Goal: Task Accomplishment & Management: Use online tool/utility

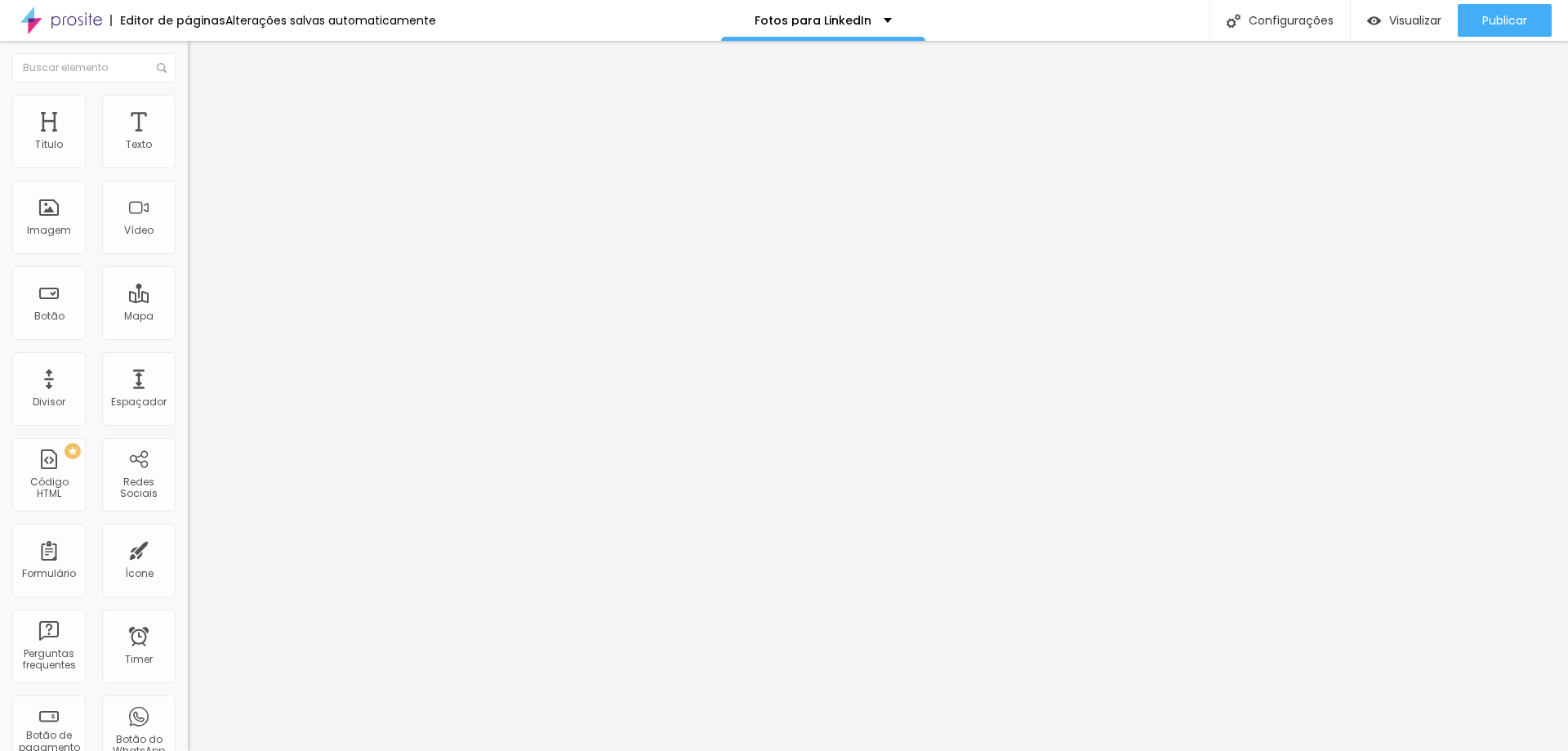
click at [187, 111] on li "Avançado" at bounding box center [281, 119] width 187 height 17
click at [187, 108] on li "Estilo" at bounding box center [281, 103] width 187 height 17
click at [202, 96] on span "Conteúdo" at bounding box center [228, 89] width 51 height 14
click at [200, 55] on img "button" at bounding box center [206, 60] width 13 height 13
click at [187, 140] on img at bounding box center [192, 135] width 10 height 10
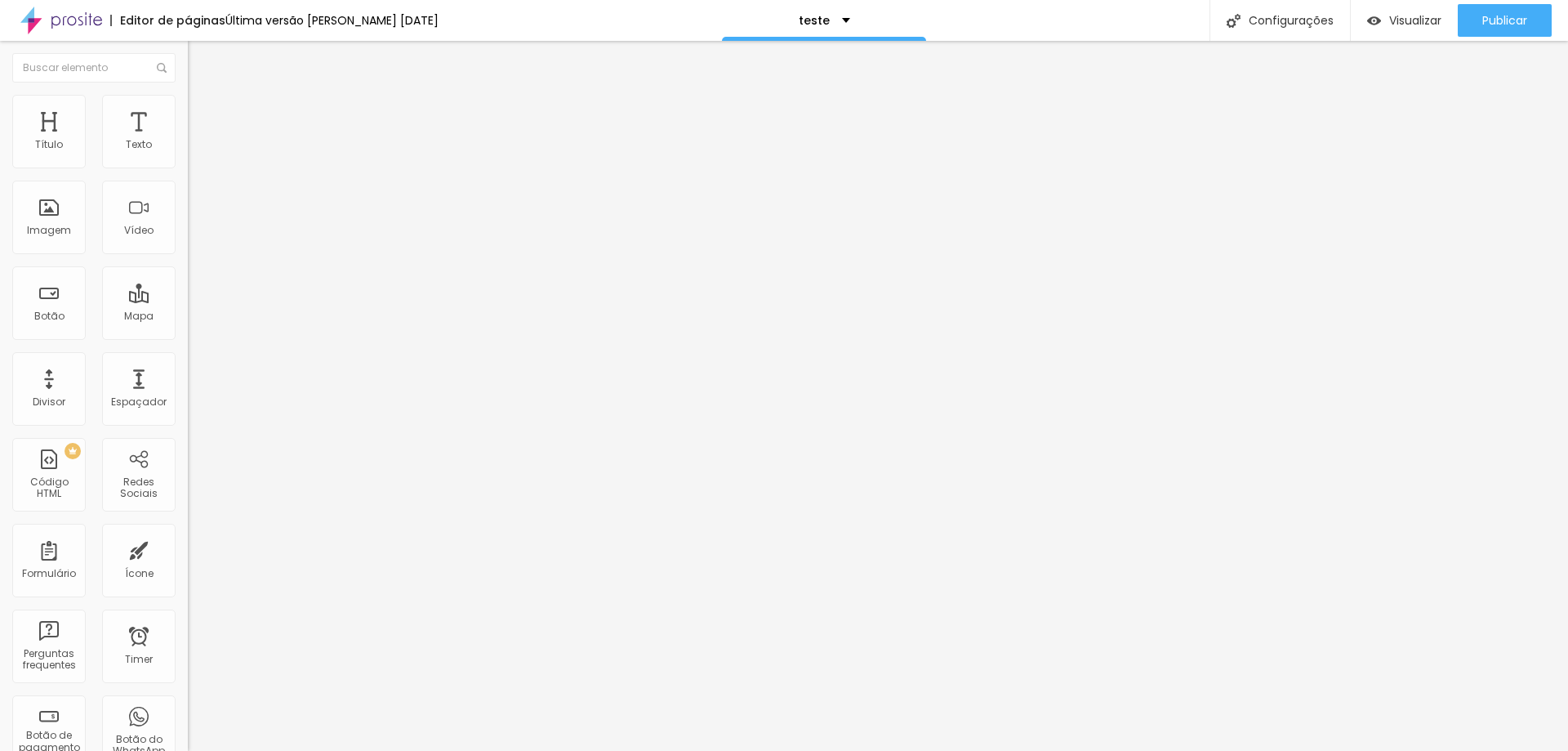
scroll to position [637, 0]
drag, startPoint x: 595, startPoint y: 451, endPoint x: 950, endPoint y: 450, distance: 355.0
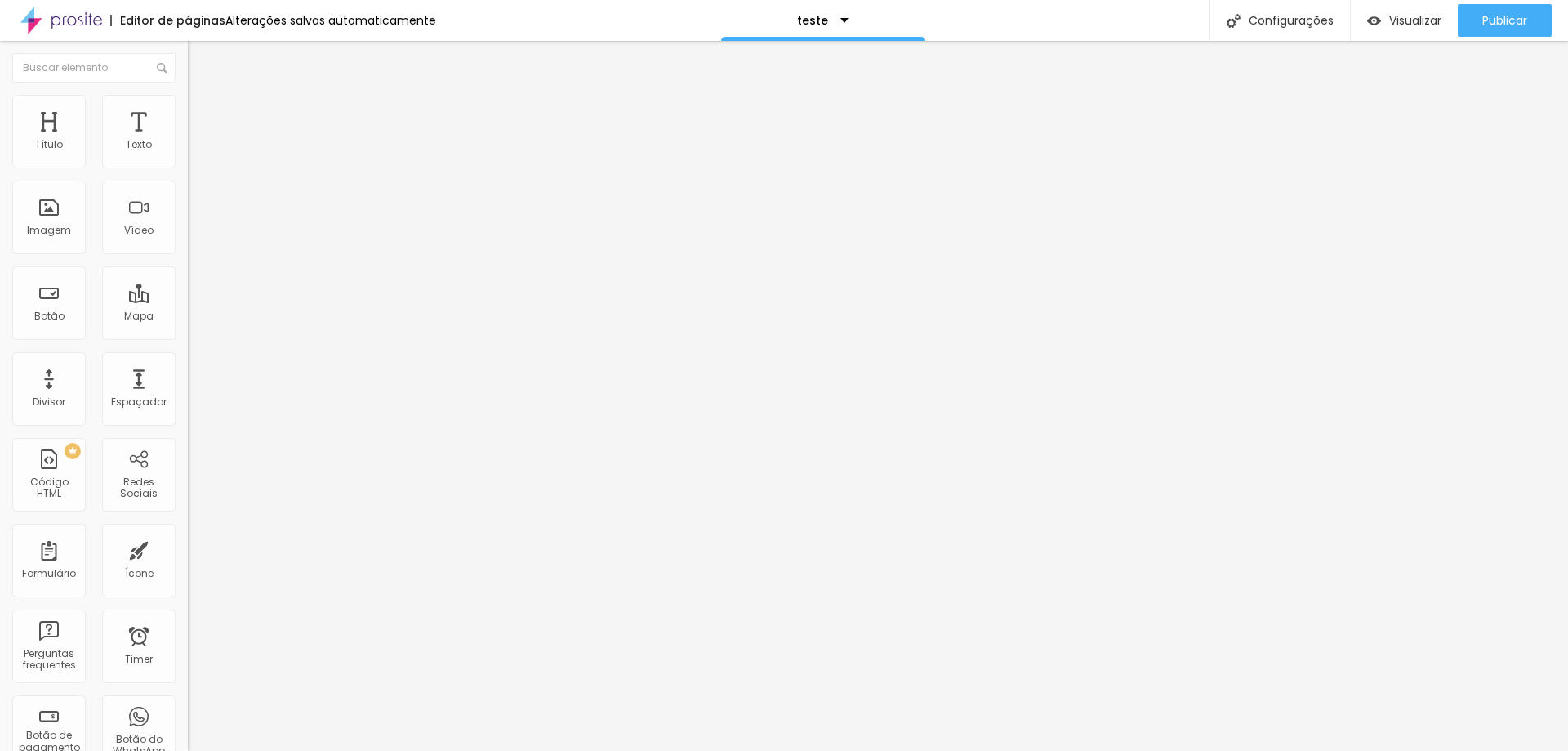
click at [1487, 21] on span "Publicar" at bounding box center [1505, 20] width 45 height 13
click at [1408, 16] on span "Visualizar" at bounding box center [1416, 20] width 53 height 13
